Goal: Find specific page/section: Find specific page/section

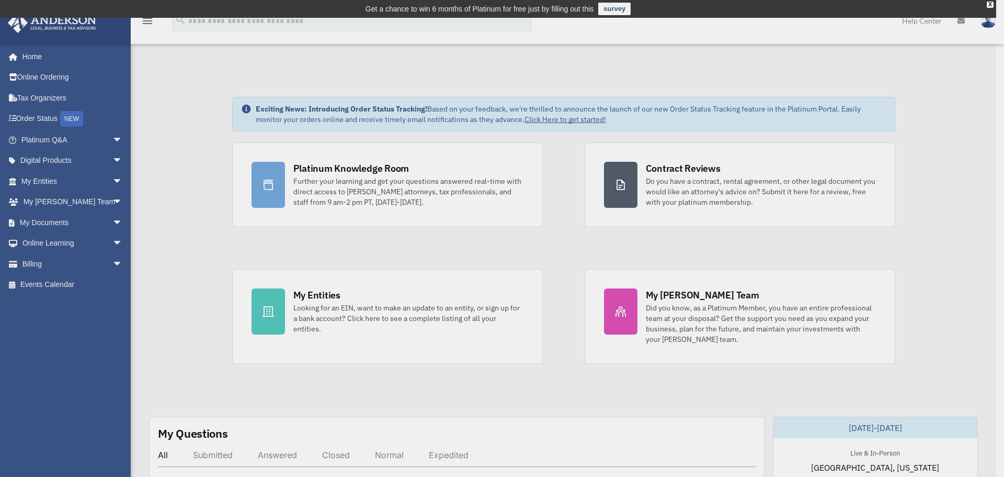
click at [110, 219] on div "x" at bounding box center [502, 238] width 1004 height 477
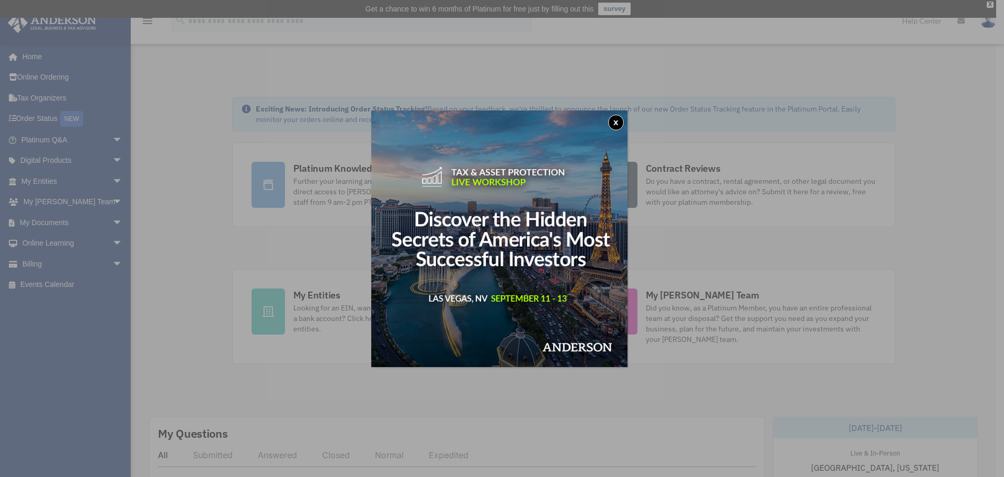
click at [617, 118] on button "x" at bounding box center [616, 123] width 16 height 16
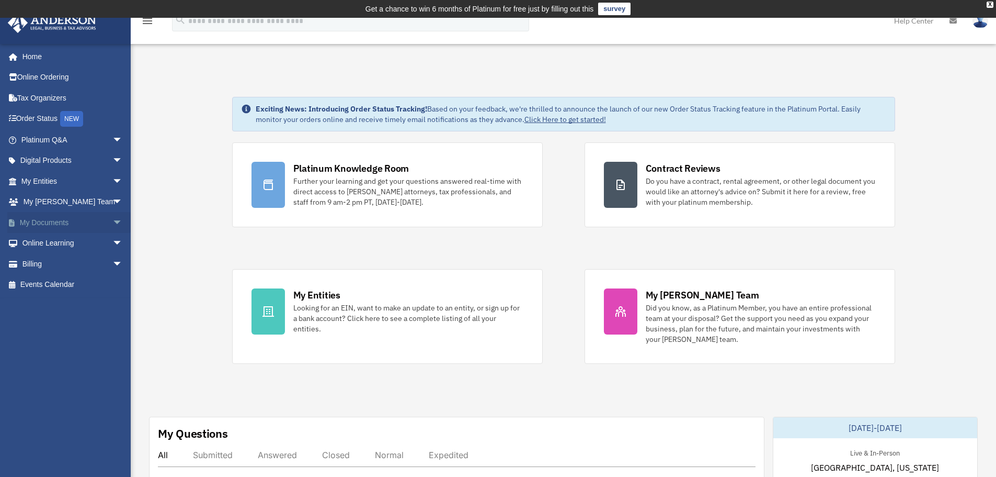
click at [112, 220] on span "arrow_drop_down" at bounding box center [122, 222] width 21 height 21
click at [48, 240] on link "Box" at bounding box center [77, 243] width 124 height 21
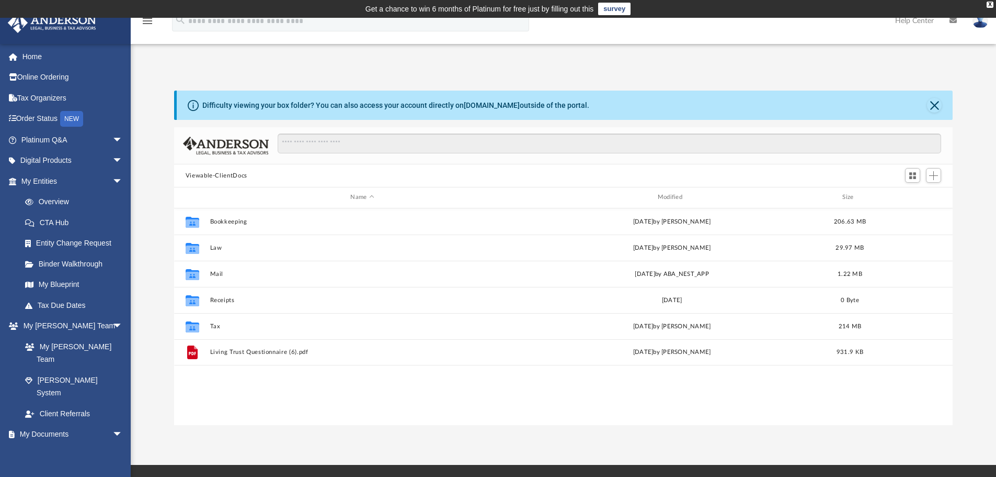
scroll to position [230, 771]
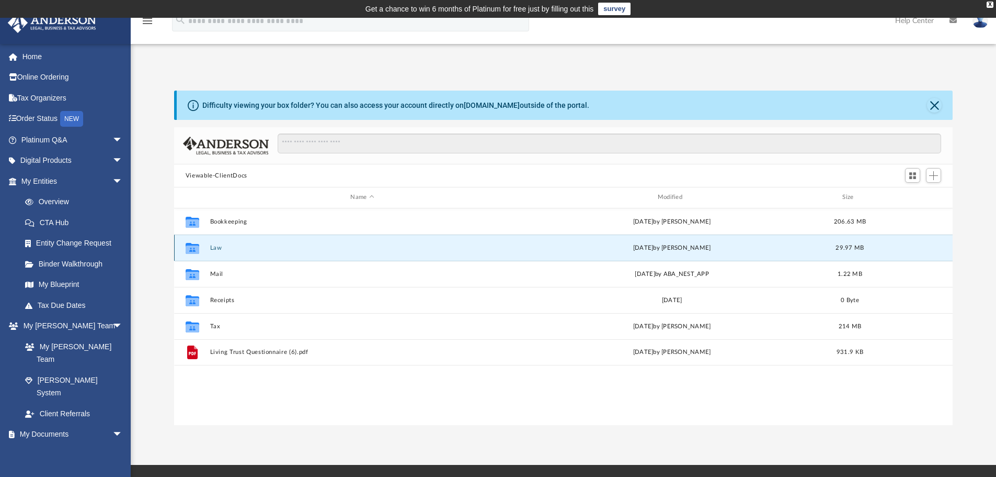
click at [218, 244] on button "Law" at bounding box center [362, 247] width 305 height 7
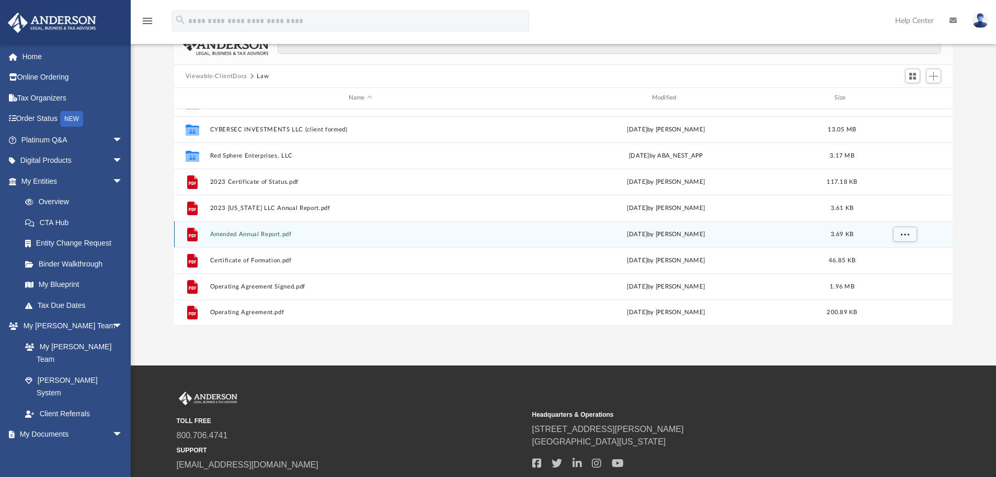
scroll to position [0, 0]
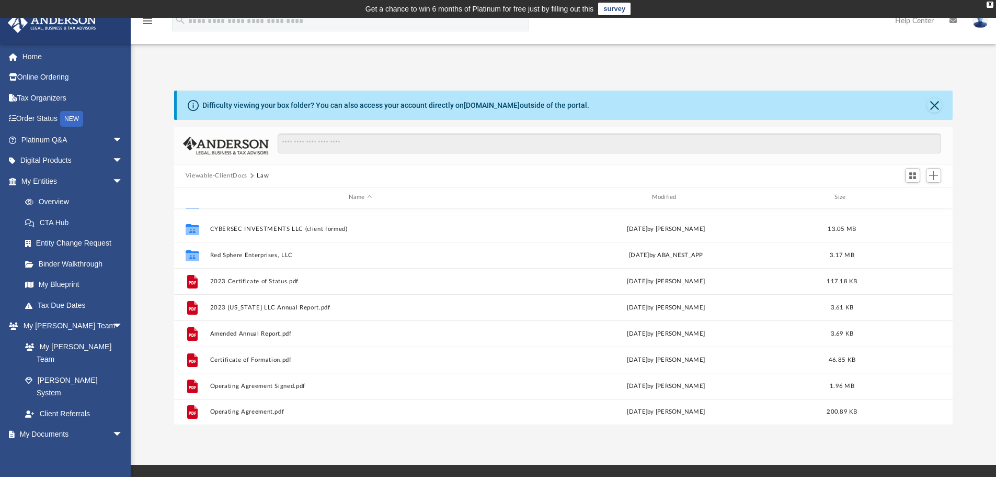
click at [232, 174] on button "Viewable-ClientDocs" at bounding box center [217, 175] width 62 height 9
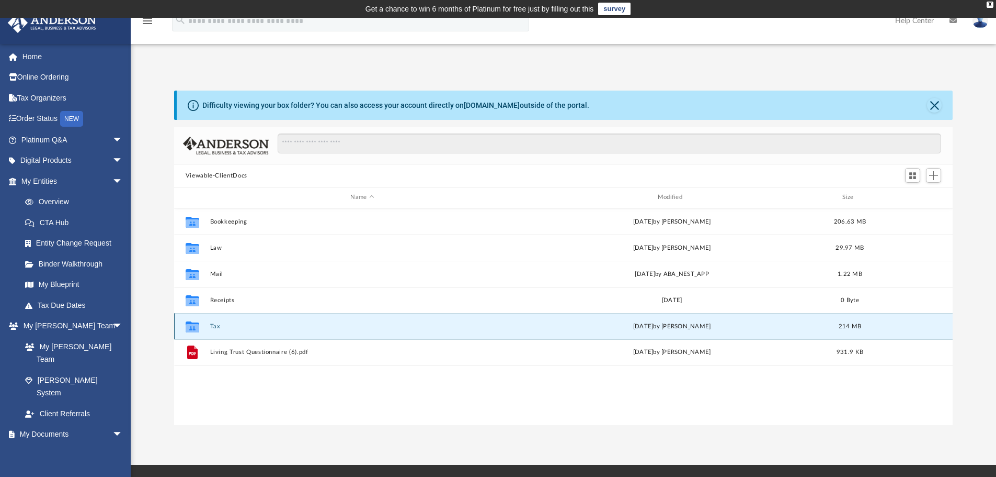
click at [215, 324] on button "Tax" at bounding box center [362, 326] width 305 height 7
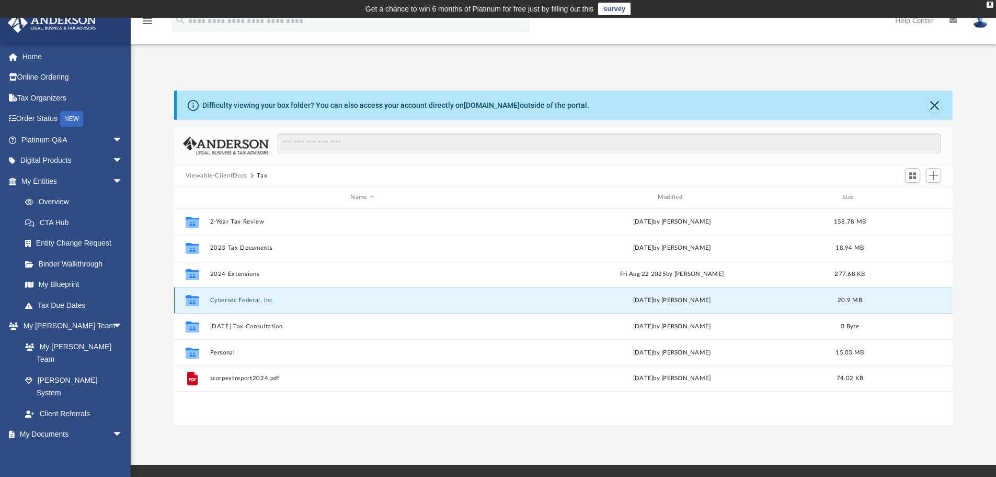
click at [248, 299] on button "Cybersec Federal, Inc." at bounding box center [362, 300] width 305 height 7
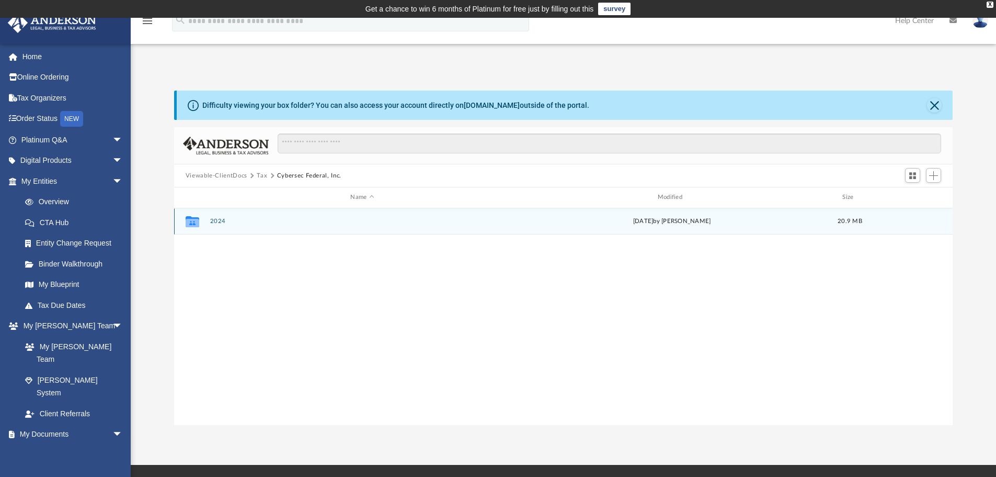
click at [217, 225] on div "Collaborated Folder 2024 [DATE] by [PERSON_NAME] 20.9 MB" at bounding box center [563, 221] width 779 height 26
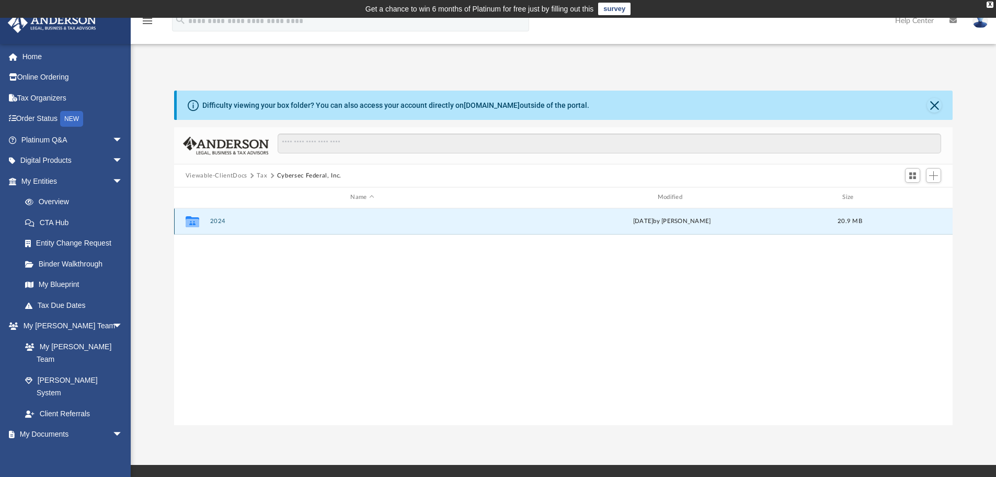
click at [218, 222] on button "2024" at bounding box center [362, 221] width 305 height 7
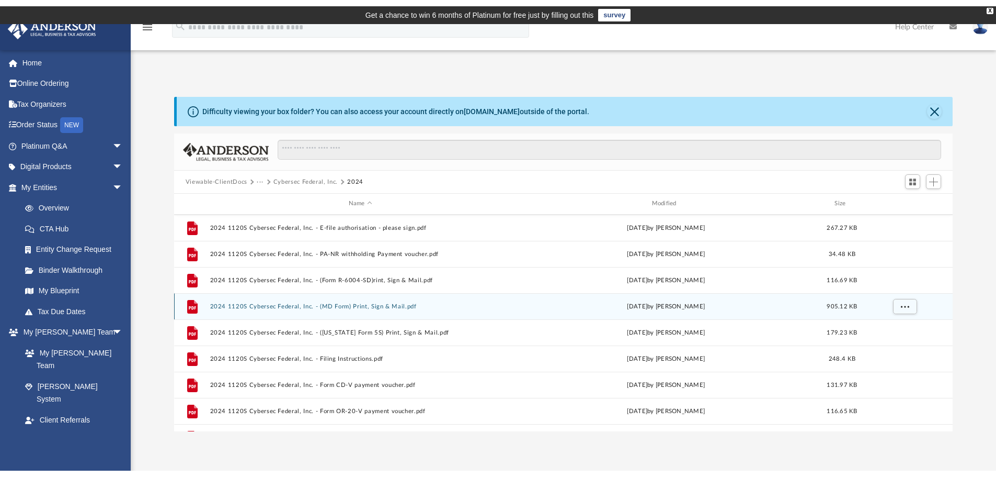
scroll to position [8, 8]
